Goal: Check status: Check status

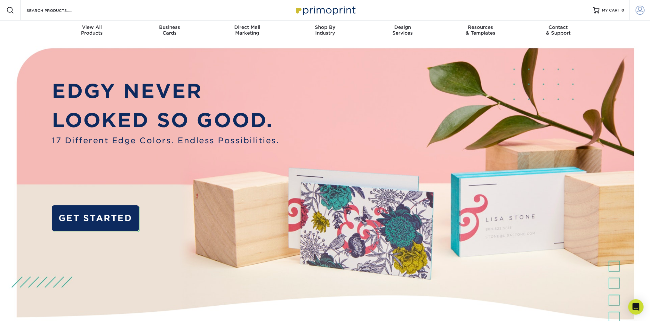
click at [645, 12] on link "Account" at bounding box center [640, 10] width 20 height 20
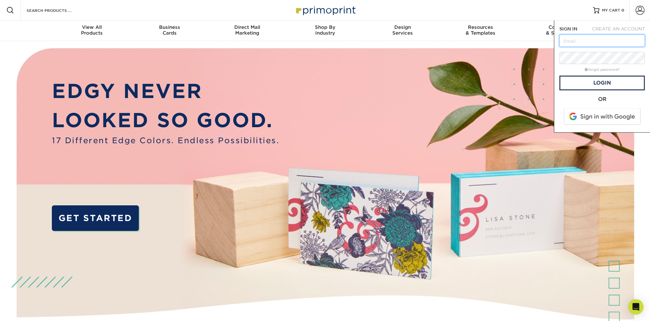
click at [597, 43] on input "text" at bounding box center [602, 41] width 85 height 12
click at [587, 25] on div "SIGN IN CREATE AN ACCOUNT forgot password? All fields are required. Login OR SI…" at bounding box center [602, 76] width 96 height 112
click at [642, 40] on span at bounding box center [641, 40] width 5 height 5
click at [615, 10] on span "MY CART" at bounding box center [611, 10] width 18 height 5
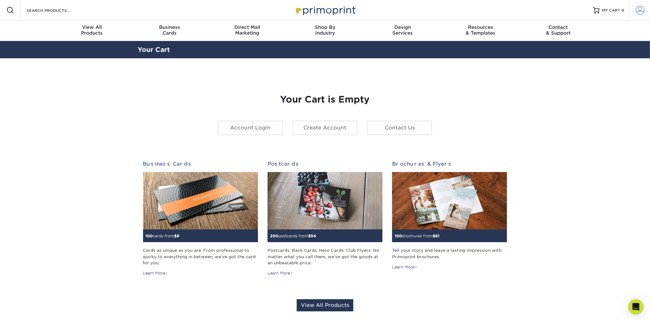
click at [639, 11] on span at bounding box center [640, 10] width 9 height 9
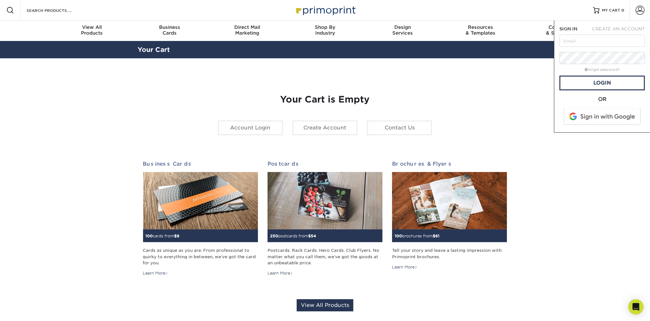
click at [641, 42] on span at bounding box center [641, 40] width 5 height 5
click at [591, 42] on input "text" at bounding box center [602, 41] width 85 height 12
paste input "[EMAIL_ADDRESS][DOMAIN_NAME]"
type input "[EMAIL_ADDRESS][DOMAIN_NAME]"
click at [599, 83] on link "Login" at bounding box center [602, 83] width 85 height 15
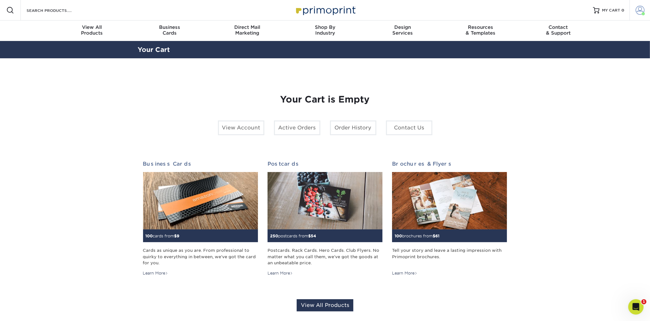
click at [641, 12] on span at bounding box center [640, 10] width 9 height 9
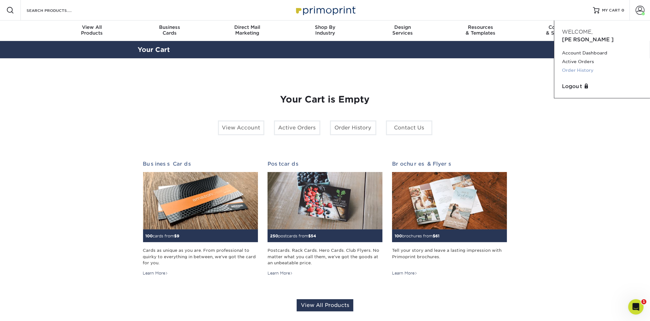
click at [581, 66] on link "Order History" at bounding box center [602, 70] width 80 height 9
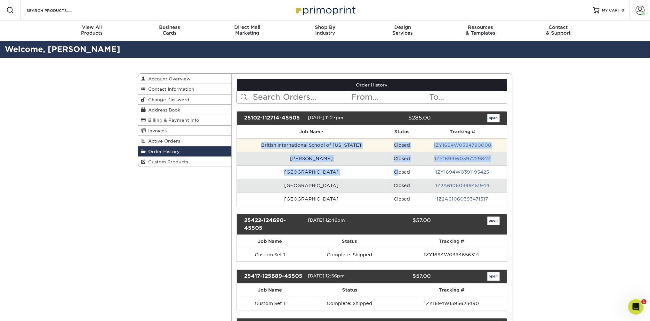
drag, startPoint x: 260, startPoint y: 143, endPoint x: 272, endPoint y: 141, distance: 12.3
click at [398, 167] on tbody "British International School of Washington Closed 1ZY1694W0394790008 Franklin H…" at bounding box center [372, 171] width 270 height 67
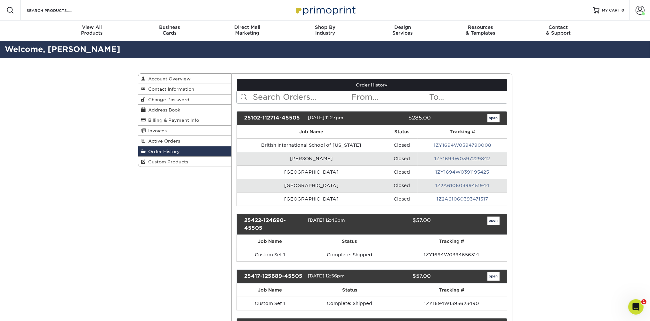
click at [294, 131] on th "Job Name" at bounding box center [311, 131] width 149 height 13
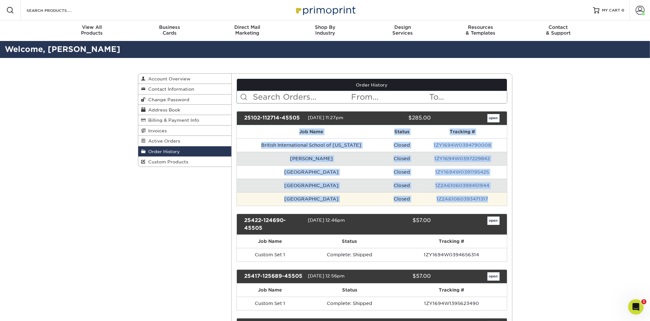
drag, startPoint x: 297, startPoint y: 129, endPoint x: 493, endPoint y: 202, distance: 208.5
click at [493, 202] on table "Job Name Status Tracking # British International School of Washington Closed 1Z…" at bounding box center [372, 165] width 271 height 81
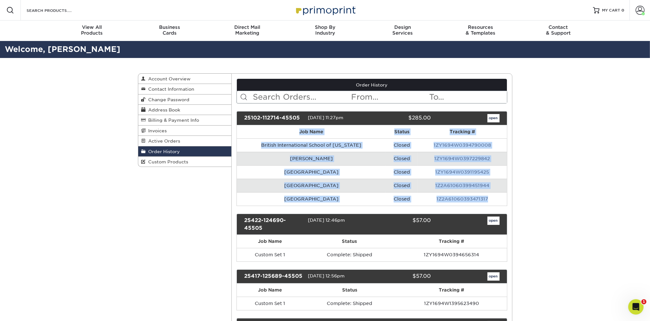
copy table "Job Name Status Tracking # British International School of Washington Closed 1Z…"
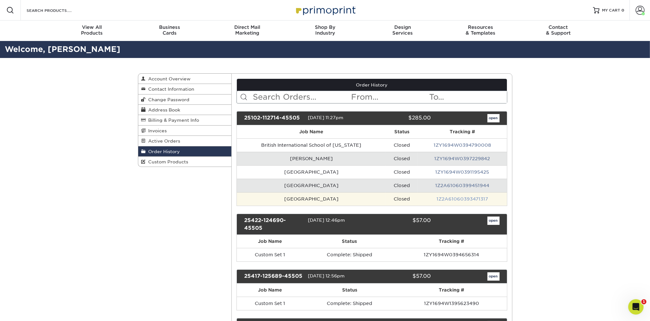
click at [467, 198] on link "1Z2A61060393471317" at bounding box center [463, 198] width 52 height 5
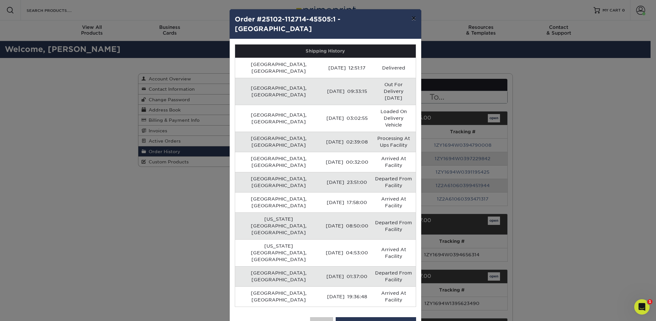
click at [412, 19] on button "×" at bounding box center [413, 18] width 15 height 18
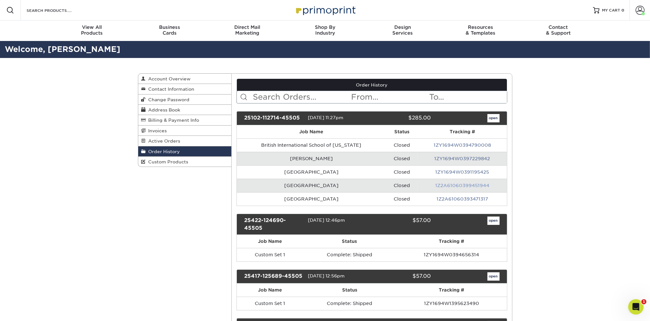
click at [476, 184] on link "1Z2A61060399451944" at bounding box center [462, 185] width 54 height 5
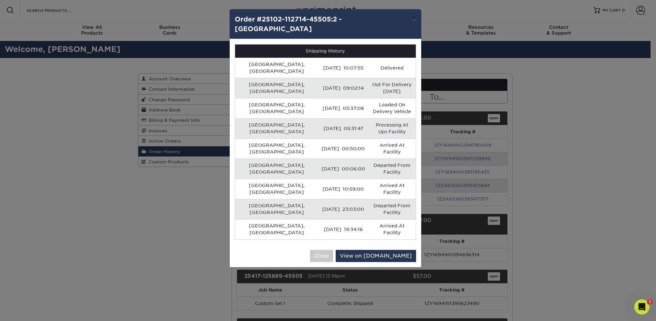
drag, startPoint x: 415, startPoint y: 19, endPoint x: 488, endPoint y: 117, distance: 122.6
click at [415, 19] on button "×" at bounding box center [413, 18] width 15 height 18
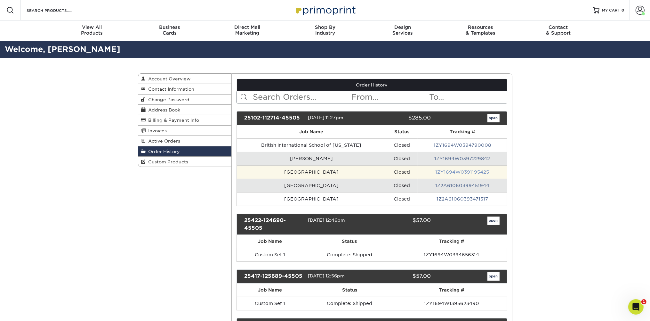
click at [467, 171] on link "1ZY1694W0391195425" at bounding box center [462, 171] width 54 height 5
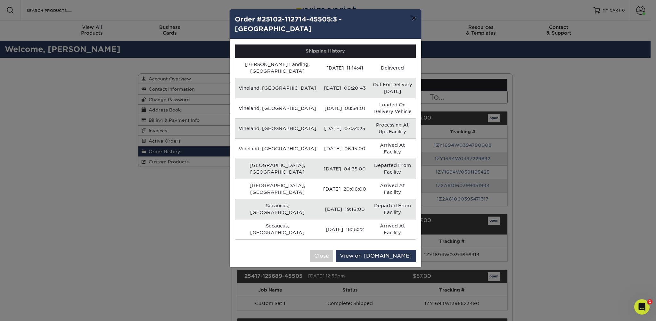
click at [413, 17] on button "×" at bounding box center [413, 18] width 15 height 18
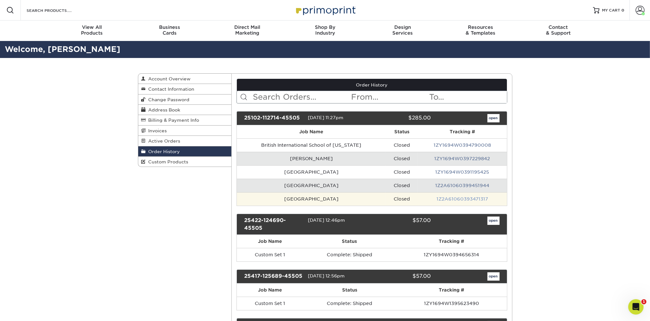
click at [470, 198] on link "1Z2A61060393471317" at bounding box center [463, 198] width 52 height 5
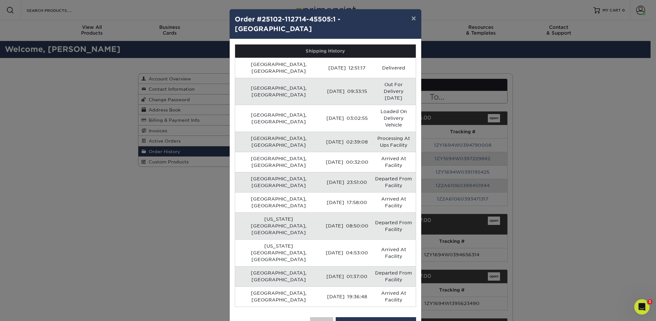
click at [469, 159] on div "× Order #25102-112714-45505:1 - Cherry Creek High School Shipping History Engle…" at bounding box center [328, 160] width 656 height 321
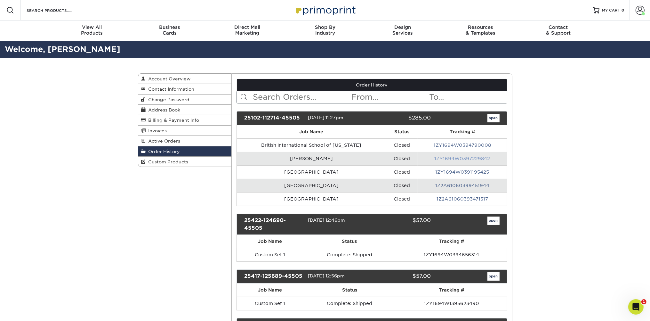
click at [460, 158] on link "1ZY1694W0397229842" at bounding box center [462, 158] width 56 height 5
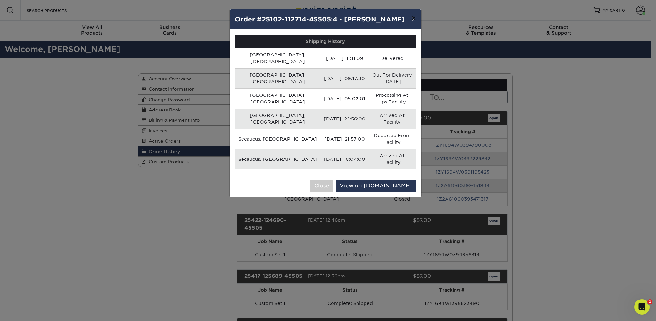
drag, startPoint x: 411, startPoint y: 21, endPoint x: 431, endPoint y: 25, distance: 19.9
click at [412, 21] on button "×" at bounding box center [413, 18] width 15 height 18
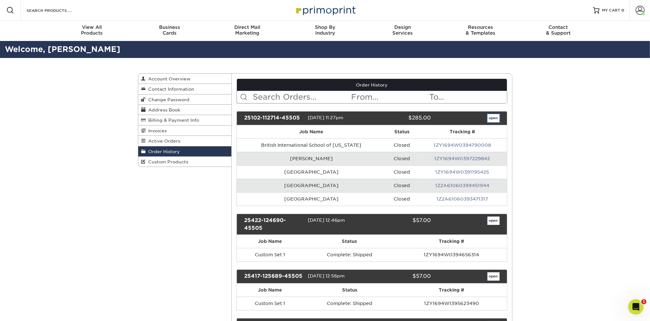
click at [495, 118] on link "open" at bounding box center [494, 118] width 12 height 8
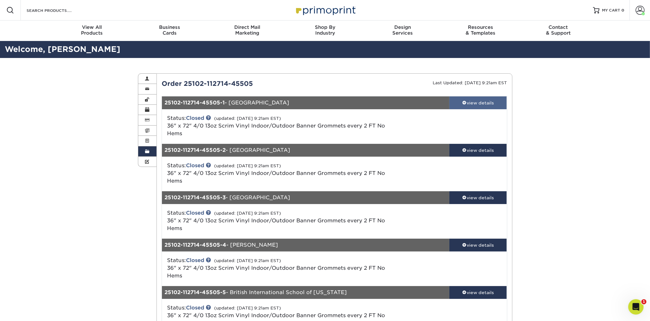
click at [484, 104] on div "view details" at bounding box center [478, 103] width 58 height 6
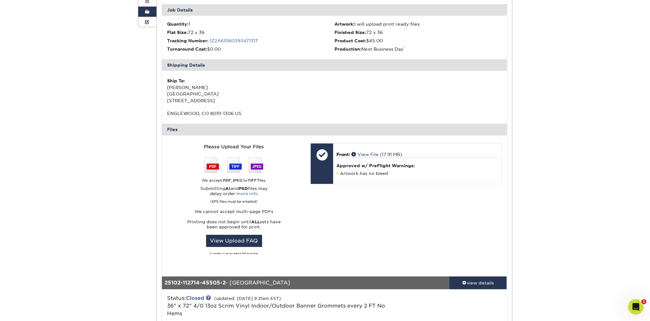
scroll to position [169, 0]
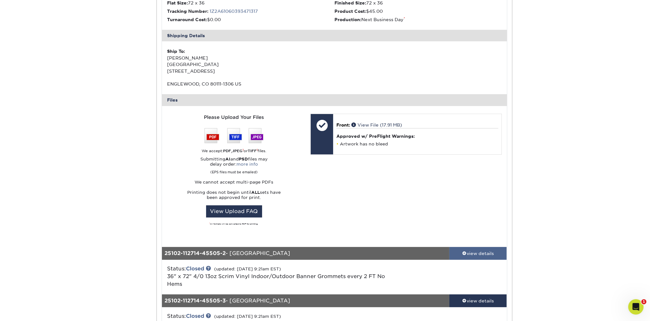
click at [481, 253] on div "view details" at bounding box center [478, 253] width 58 height 6
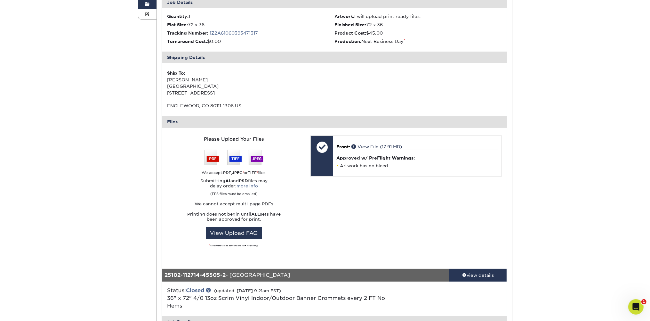
scroll to position [135, 0]
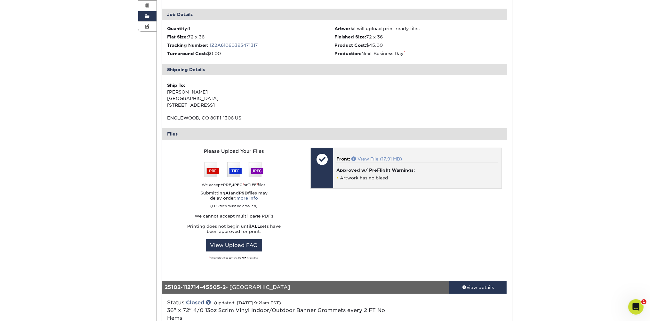
click at [368, 158] on link "View File (17.91 MB)" at bounding box center [376, 158] width 51 height 5
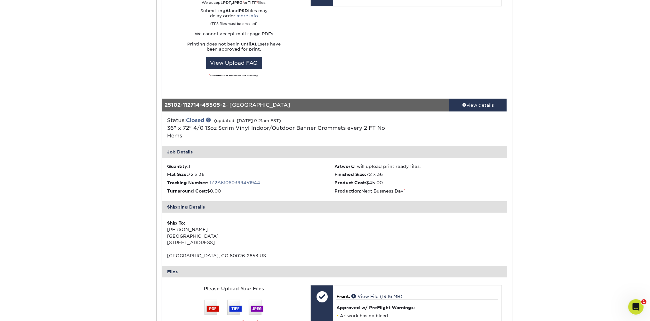
scroll to position [338, 0]
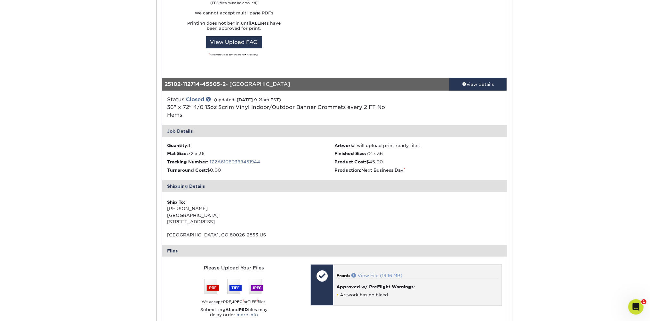
click at [379, 276] on link "View File (19.16 MB)" at bounding box center [376, 275] width 51 height 5
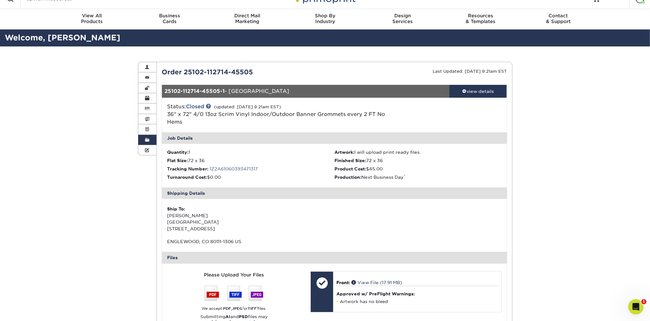
scroll to position [0, 0]
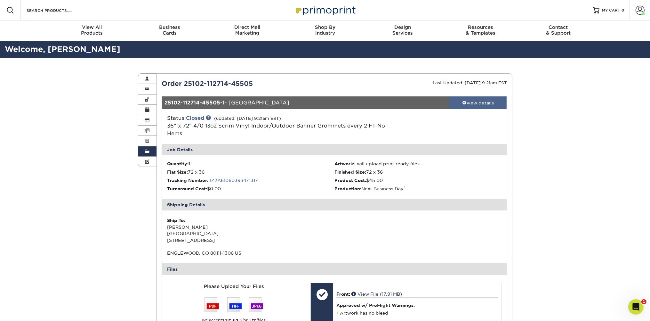
click at [483, 100] on div "view details" at bounding box center [478, 103] width 58 height 6
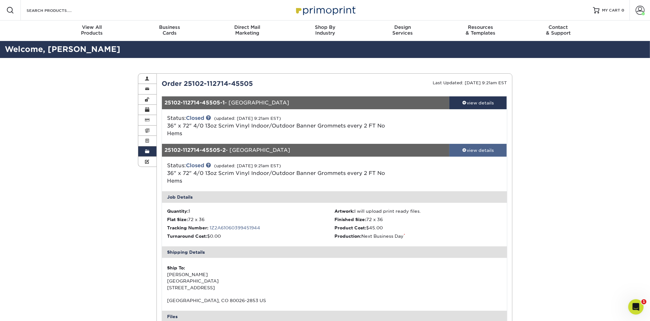
click at [484, 149] on div "view details" at bounding box center [478, 150] width 58 height 6
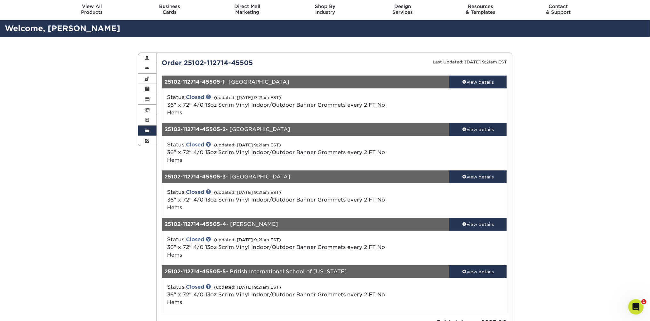
scroll to position [68, 0]
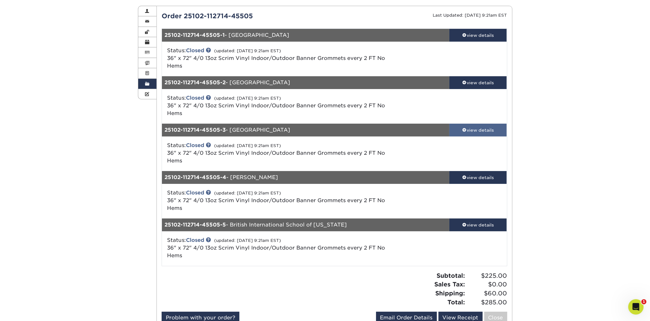
click at [481, 130] on div "view details" at bounding box center [478, 130] width 58 height 6
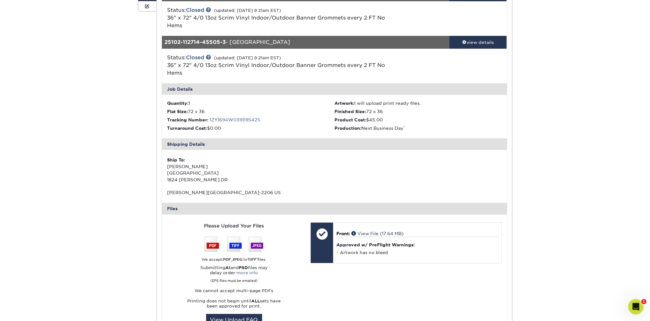
scroll to position [169, 0]
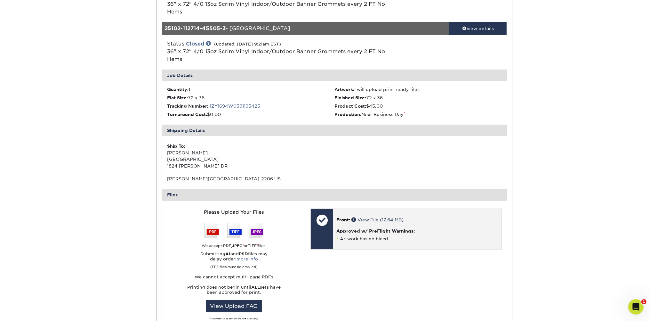
click at [328, 217] on div at bounding box center [322, 220] width 22 height 22
click at [366, 220] on link "View File (17.64 MB)" at bounding box center [377, 219] width 52 height 5
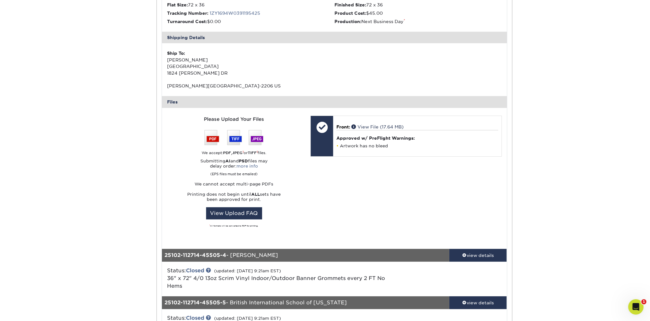
scroll to position [304, 0]
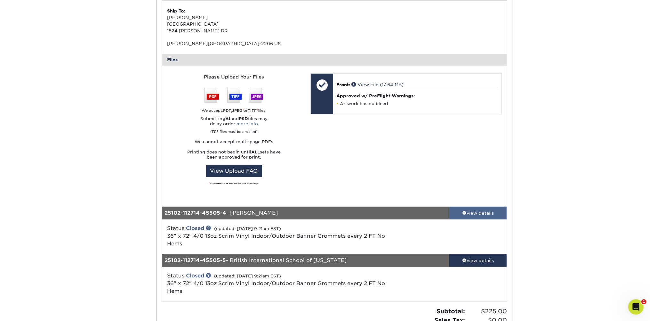
click at [472, 215] on div "view details" at bounding box center [478, 213] width 58 height 6
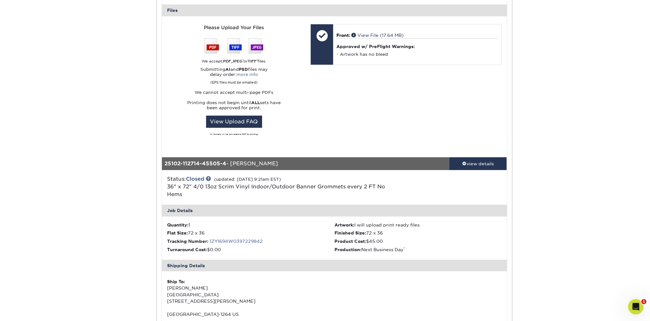
scroll to position [406, 0]
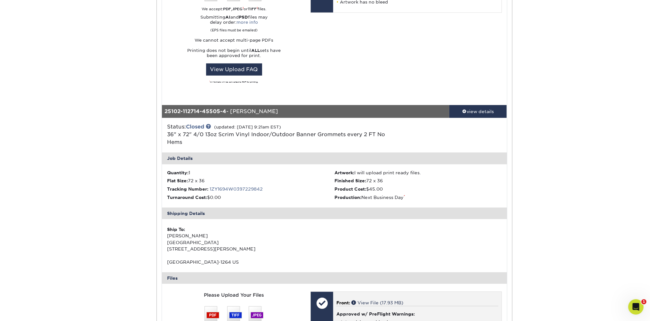
drag, startPoint x: 374, startPoint y: 302, endPoint x: 383, endPoint y: 293, distance: 12.2
click at [374, 302] on link "View File (17.93 MB)" at bounding box center [377, 302] width 52 height 5
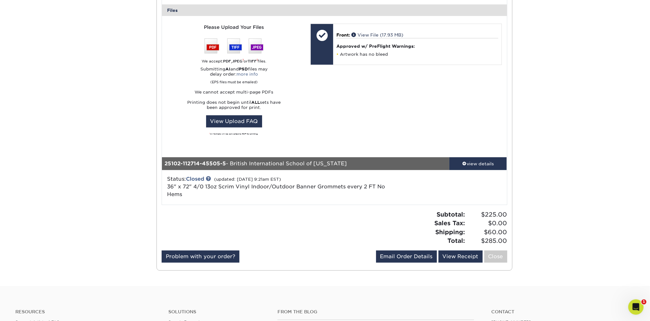
scroll to position [676, 0]
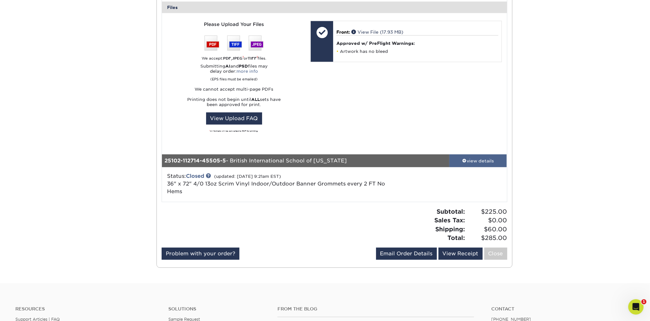
click at [478, 161] on div "view details" at bounding box center [478, 160] width 58 height 6
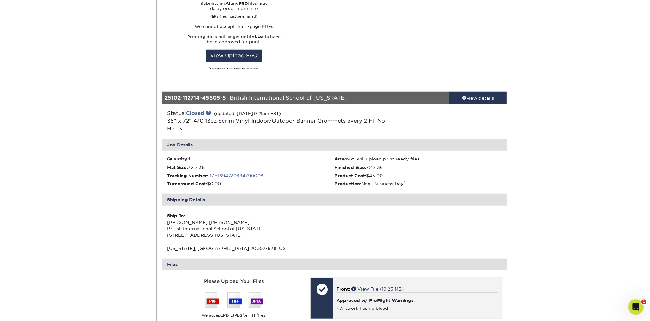
scroll to position [744, 0]
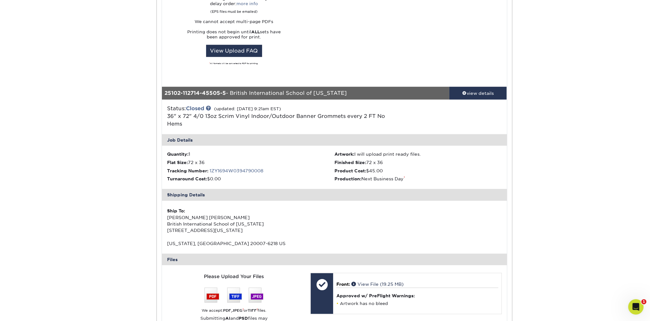
drag, startPoint x: 376, startPoint y: 282, endPoint x: 383, endPoint y: 260, distance: 23.1
click at [377, 282] on link "View File (19.25 MB)" at bounding box center [377, 283] width 52 height 5
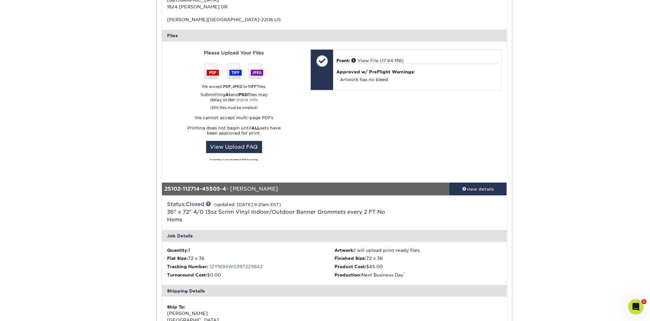
scroll to position [237, 0]
